Goal: Task Accomplishment & Management: Complete application form

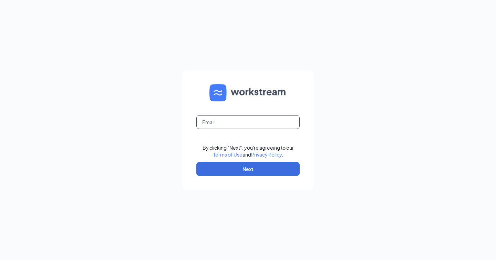
click at [230, 120] on input "text" at bounding box center [247, 122] width 103 height 14
type input "[PERSON_NAME][EMAIL_ADDRESS][PERSON_NAME][DOMAIN_NAME]"
click at [248, 125] on input "text" at bounding box center [247, 122] width 103 height 14
type input "[PERSON_NAME][EMAIL_ADDRESS][PERSON_NAME][DOMAIN_NAME]"
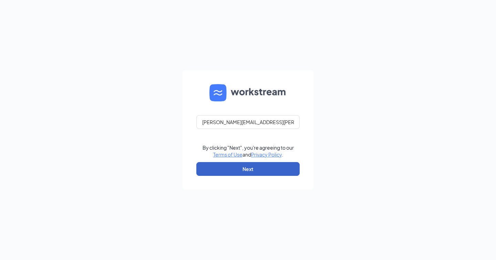
click at [243, 168] on button "Next" at bounding box center [247, 169] width 103 height 14
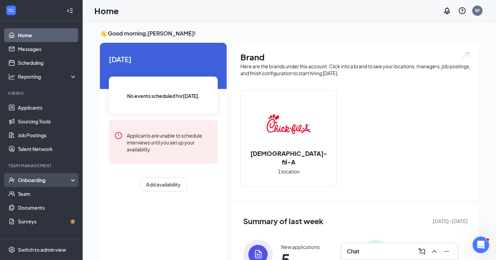
click at [41, 180] on div "Onboarding" at bounding box center [44, 179] width 53 height 7
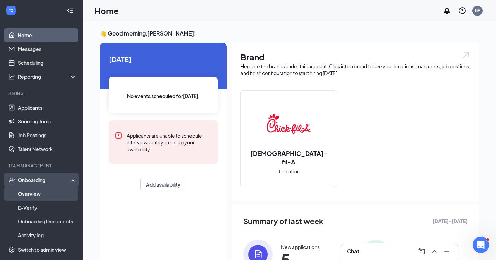
click at [48, 190] on link "Overview" at bounding box center [47, 194] width 59 height 14
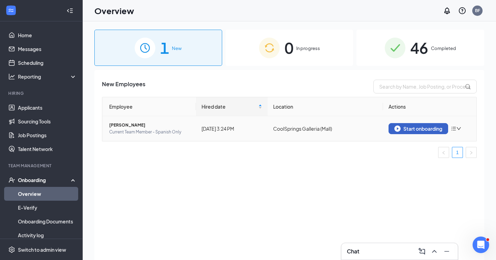
click at [413, 130] on div "Start onboarding" at bounding box center [418, 128] width 48 height 6
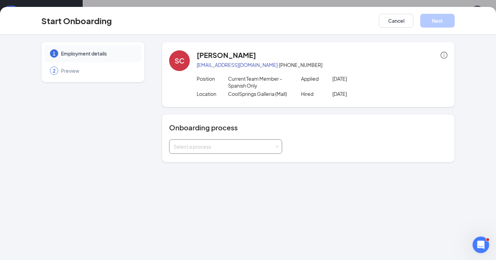
click at [194, 149] on div "Select a process" at bounding box center [224, 146] width 101 height 7
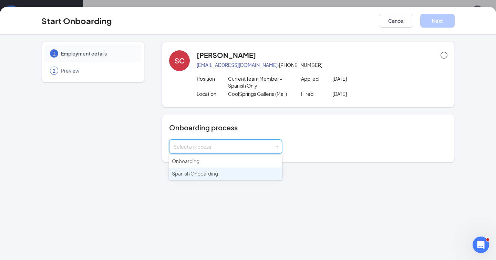
click at [191, 172] on span "Spanish Onboarding" at bounding box center [195, 173] width 46 height 6
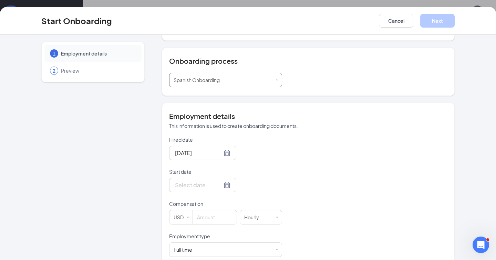
scroll to position [67, 0]
click at [216, 186] on div at bounding box center [202, 184] width 55 height 9
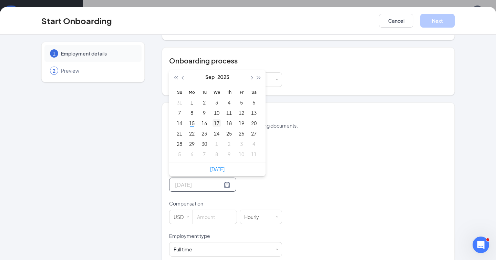
type input "[DATE]"
click at [219, 123] on div "17" at bounding box center [217, 123] width 8 height 8
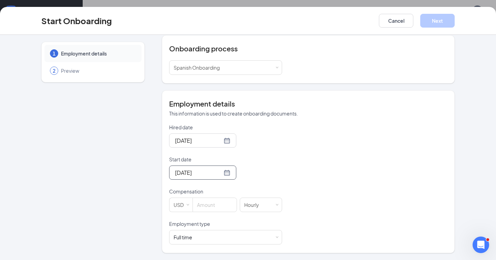
scroll to position [79, 0]
click at [209, 205] on input at bounding box center [215, 205] width 44 height 14
type input "13"
click at [202, 232] on div "Full time Works 30+ hours per week and is reasonably expected to work" at bounding box center [226, 237] width 104 height 14
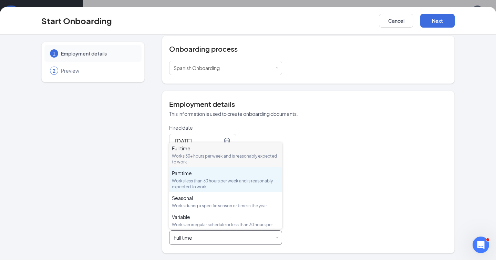
click at [208, 178] on div "Works less than 30 hours per week and is reasonably expected to work" at bounding box center [225, 184] width 107 height 12
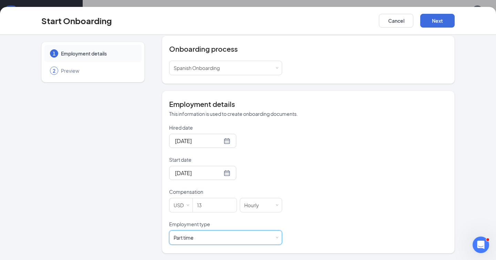
click at [329, 210] on div "Hired date [DATE] Start date [DATE] [DATE] Su Mo Tu We Th Fr Sa 31 1 2 3 4 5 6 …" at bounding box center [308, 184] width 278 height 121
click at [443, 19] on button "Next" at bounding box center [437, 21] width 34 height 14
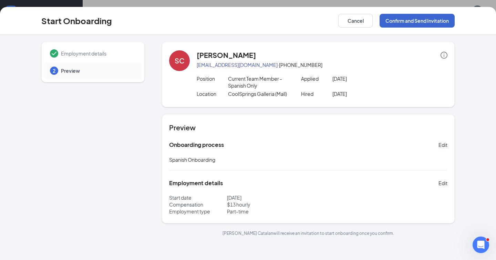
scroll to position [0, 0]
click at [437, 25] on button "Confirm and Send Invitation" at bounding box center [417, 21] width 75 height 14
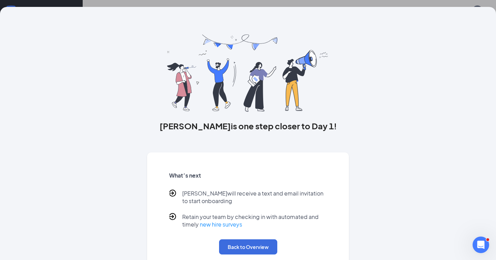
scroll to position [14, 0]
